Goal: Task Accomplishment & Management: Manage account settings

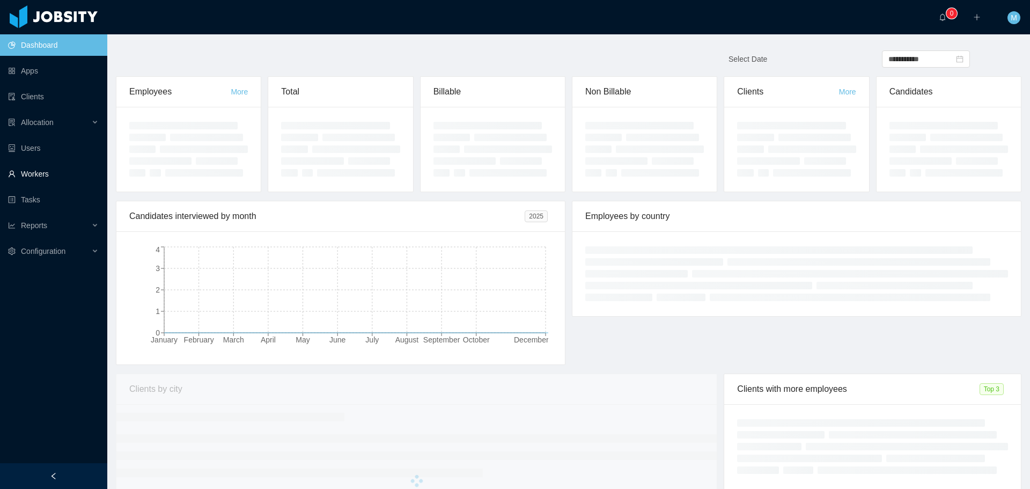
click at [34, 175] on link "Workers" at bounding box center [53, 173] width 91 height 21
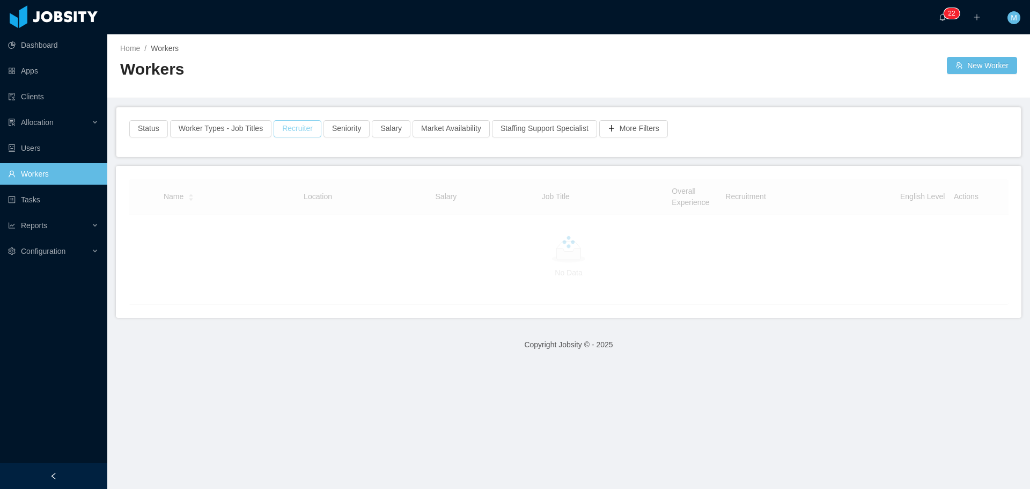
click at [297, 135] on div "Status Worker Types - Job Titles Recruiter Seniority Salary Market Availability…" at bounding box center [568, 131] width 905 height 49
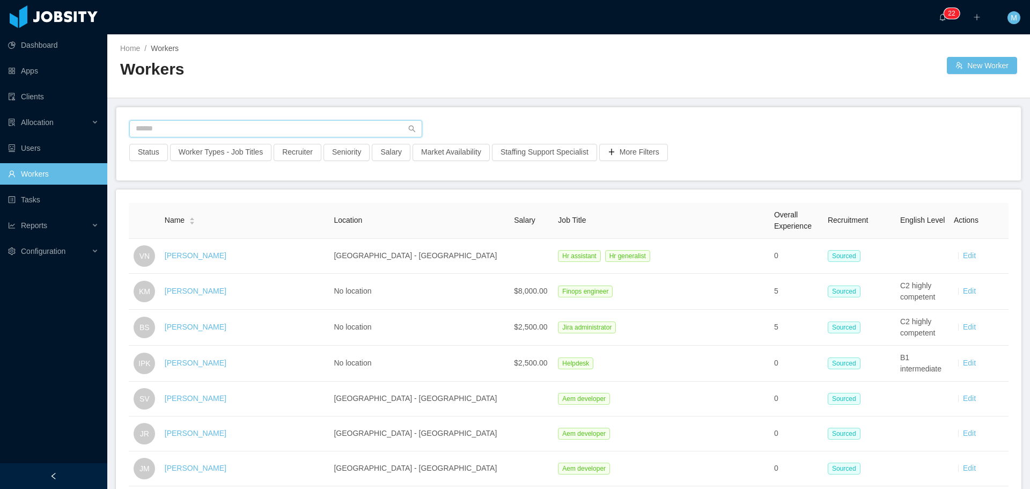
click at [241, 135] on input "text" at bounding box center [275, 128] width 293 height 17
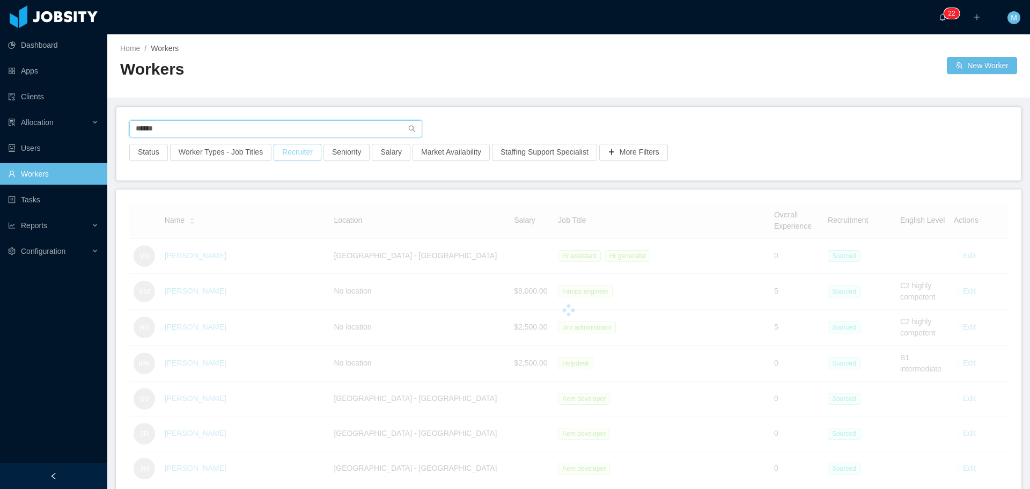
type input "******"
click at [280, 150] on button "Recruiter" at bounding box center [298, 152] width 48 height 17
click at [244, 205] on div at bounding box center [291, 200] width 151 height 16
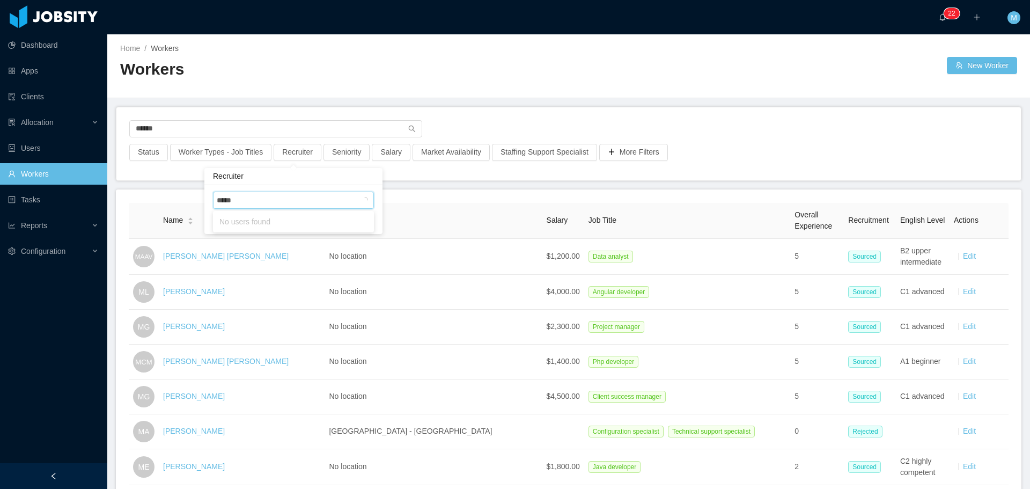
type input "******"
click at [263, 222] on li "[PERSON_NAME]" at bounding box center [293, 221] width 161 height 17
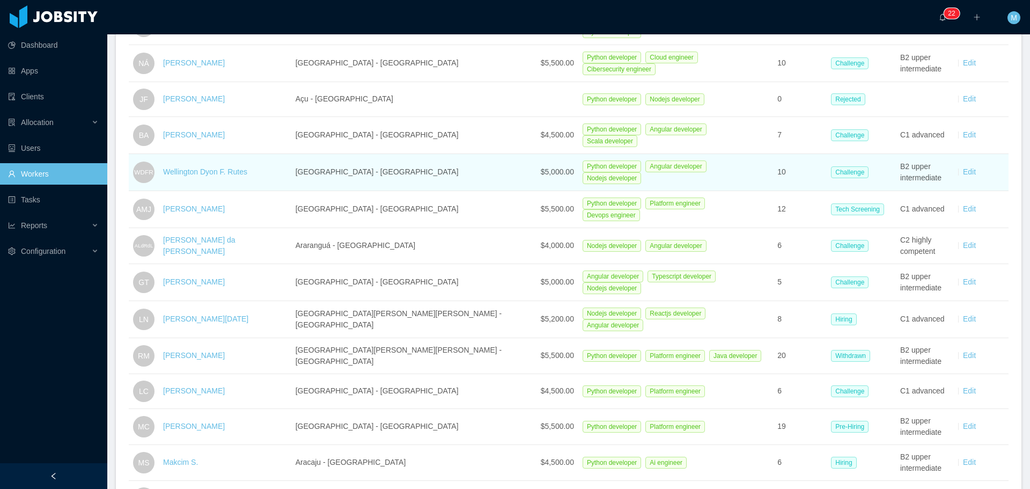
scroll to position [376, 0]
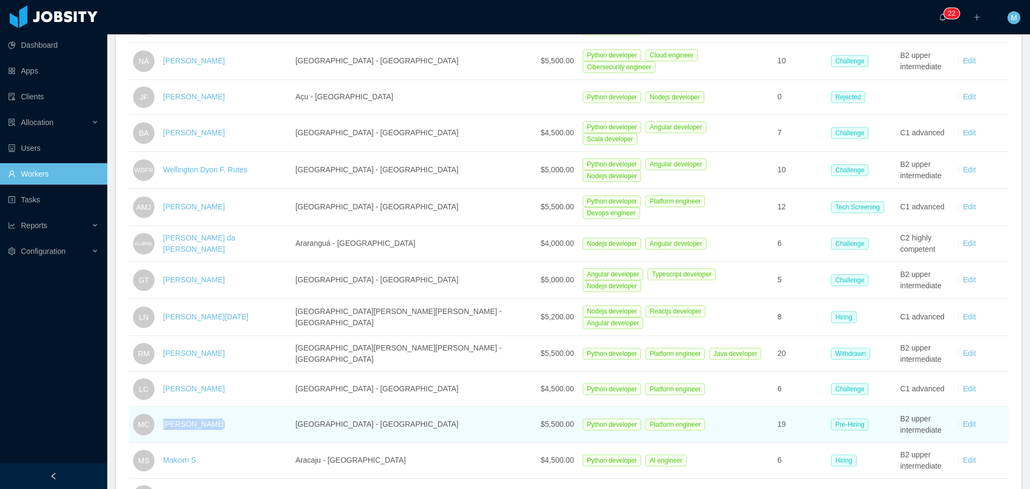
drag, startPoint x: 218, startPoint y: 416, endPoint x: 169, endPoint y: 411, distance: 50.1
click at [169, 411] on td "Marcelo Cure" at bounding box center [225, 425] width 133 height 36
copy link "Marcelo Cure"
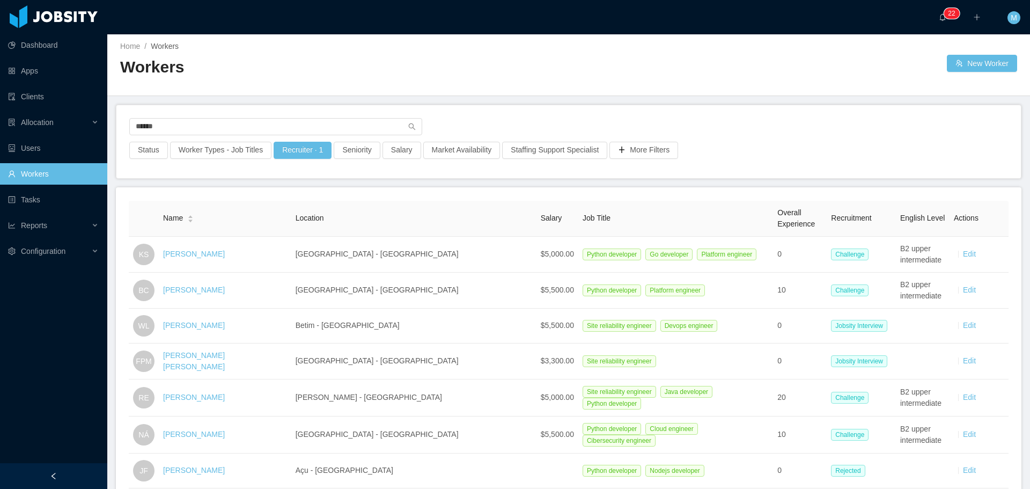
scroll to position [0, 0]
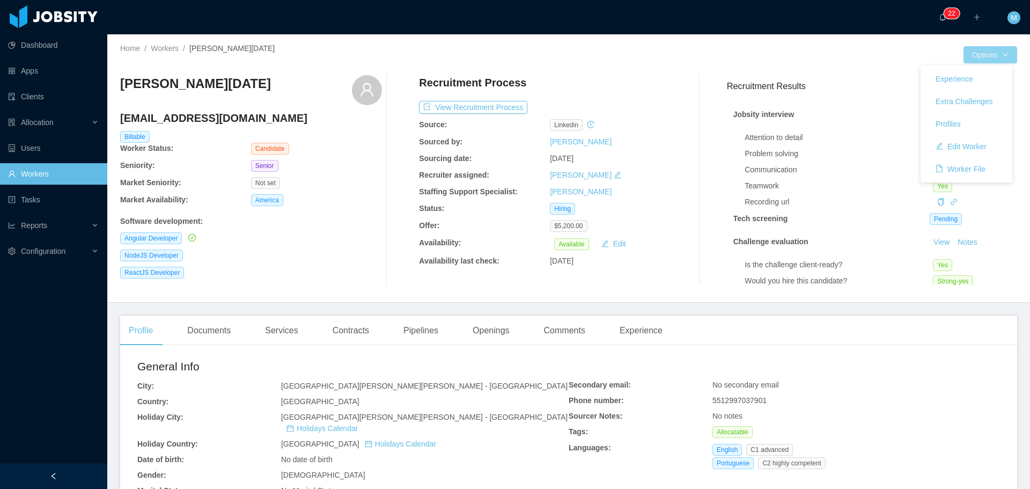
click at [975, 50] on button "Options" at bounding box center [991, 54] width 54 height 17
click at [960, 147] on button "Edit Worker" at bounding box center [961, 146] width 68 height 17
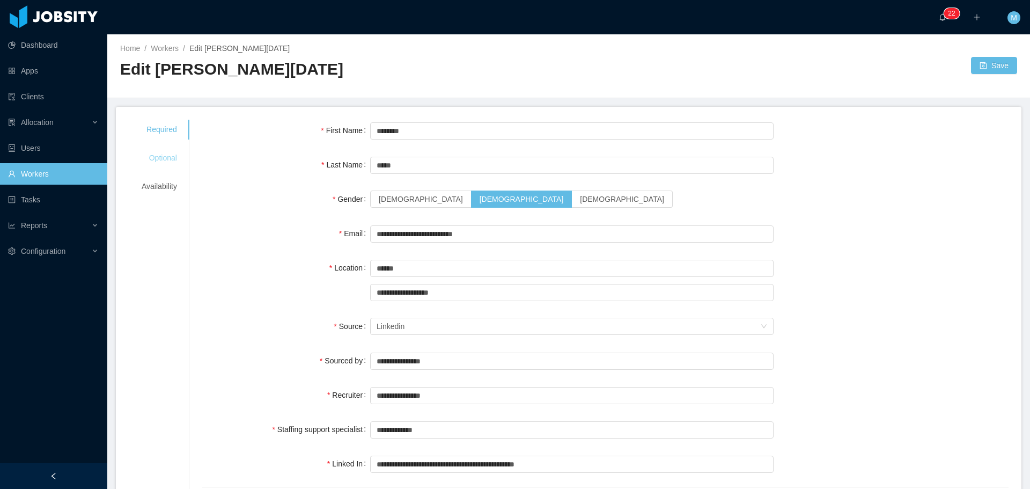
click at [166, 158] on div "Optional" at bounding box center [159, 158] width 61 height 20
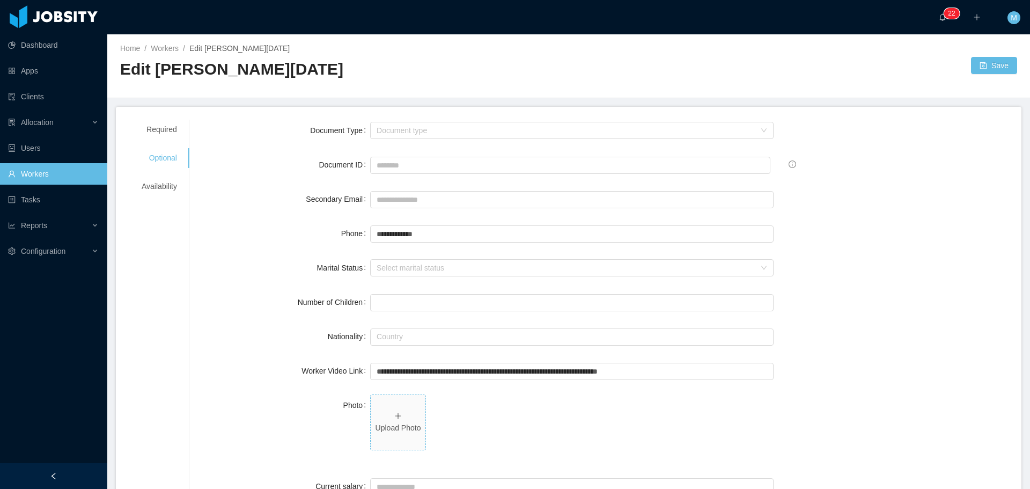
click at [405, 419] on span "Upload Photo" at bounding box center [398, 422] width 55 height 55
click at [983, 64] on button "Save" at bounding box center [994, 65] width 46 height 17
